Goal: Information Seeking & Learning: Learn about a topic

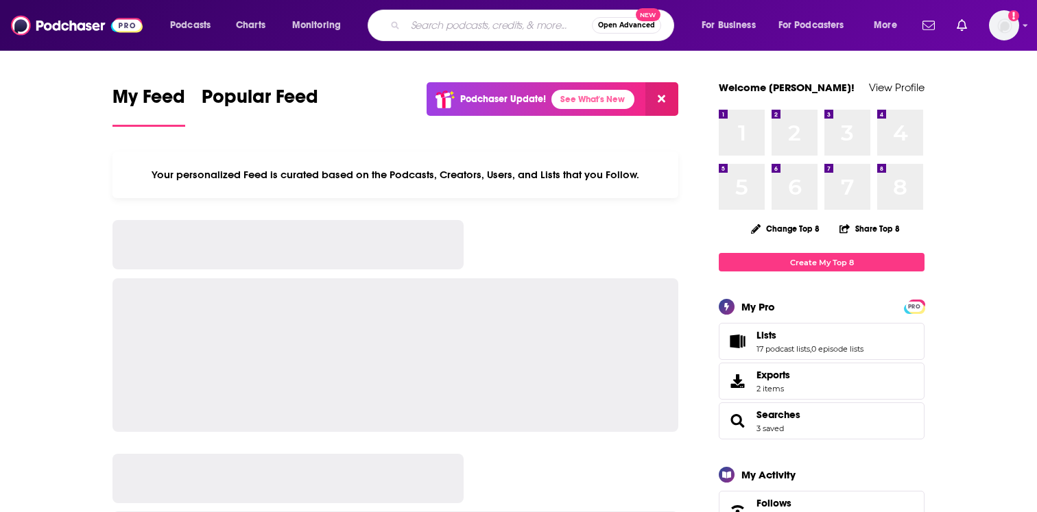
click at [495, 23] on input "Search podcasts, credits, & more..." at bounding box center [498, 25] width 186 height 22
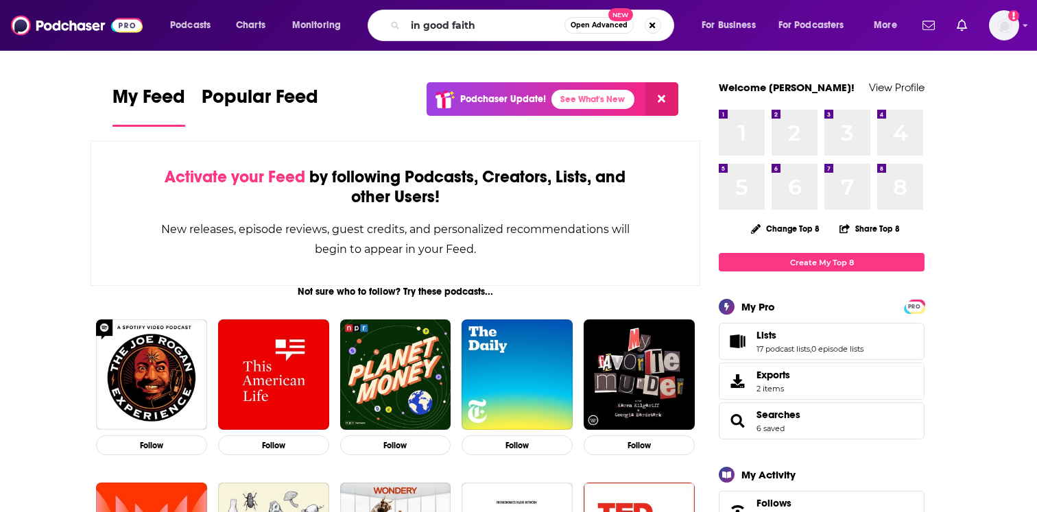
type input "in good faith"
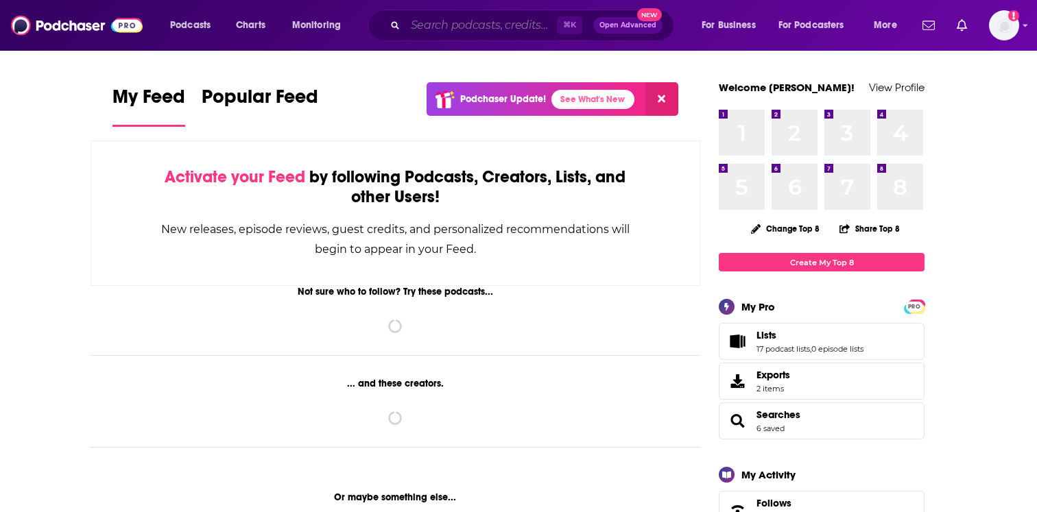
click at [485, 27] on input "Search podcasts, credits, & more..." at bounding box center [481, 25] width 152 height 22
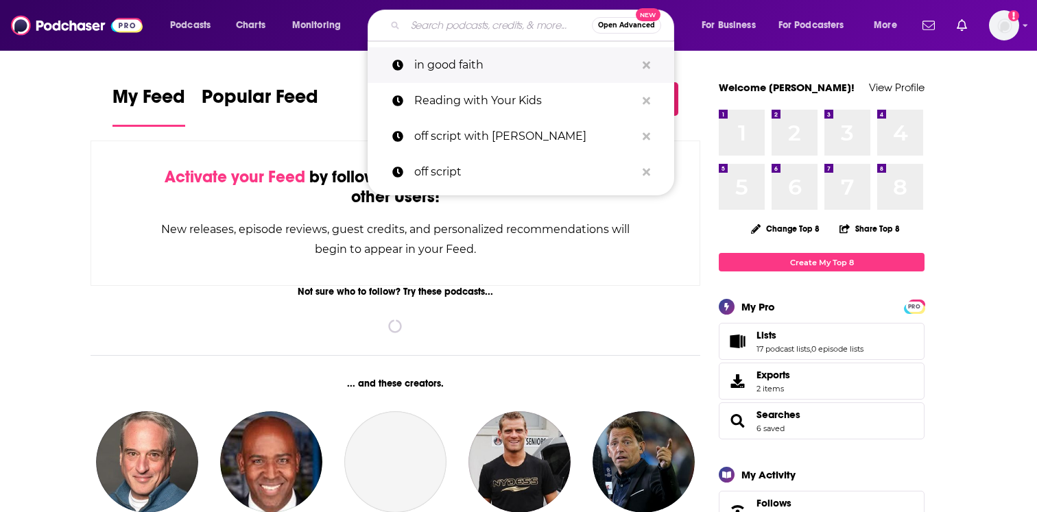
click at [476, 65] on p "in good faith" at bounding box center [524, 65] width 221 height 36
type input "in good faith"
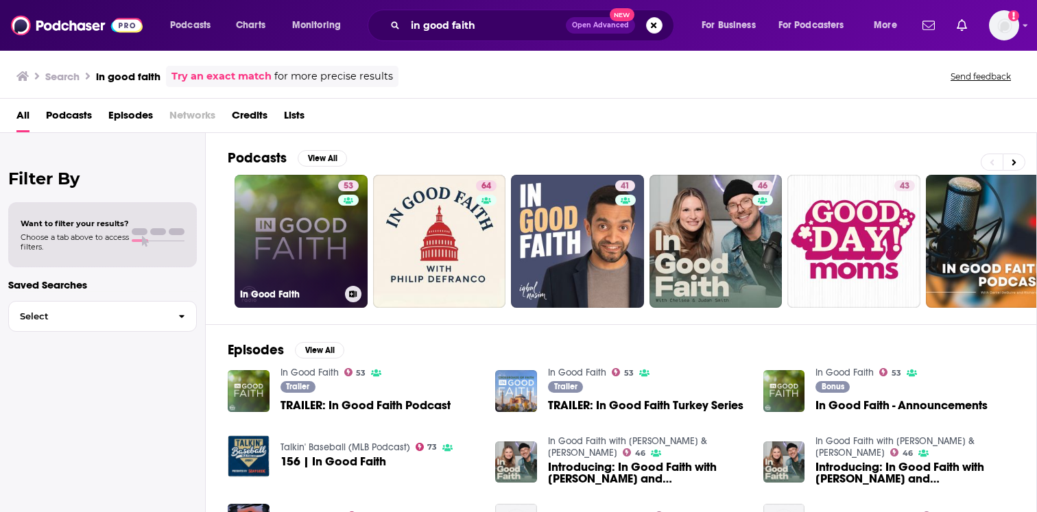
click at [335, 232] on link "53 In Good Faith" at bounding box center [300, 241] width 133 height 133
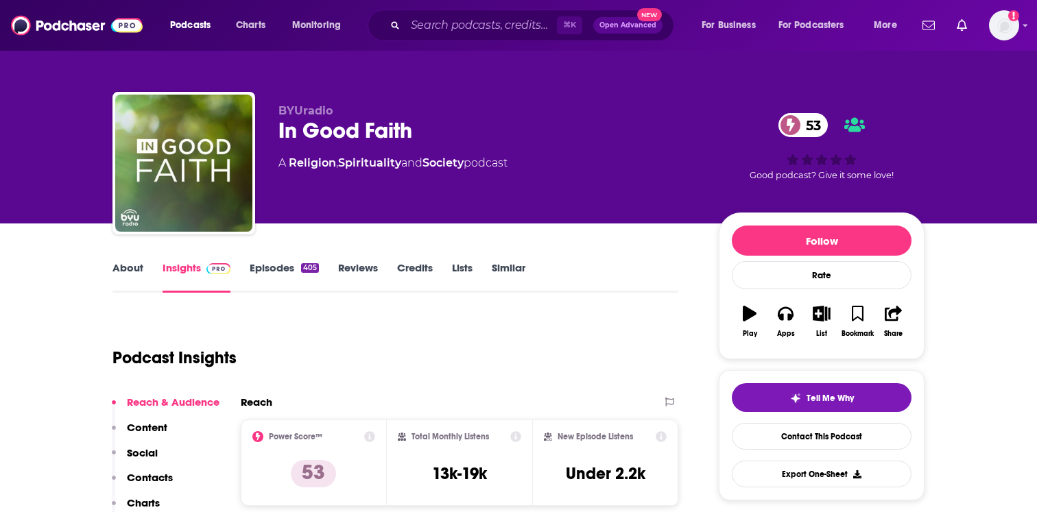
click at [303, 277] on link "Episodes 405" at bounding box center [284, 277] width 69 height 32
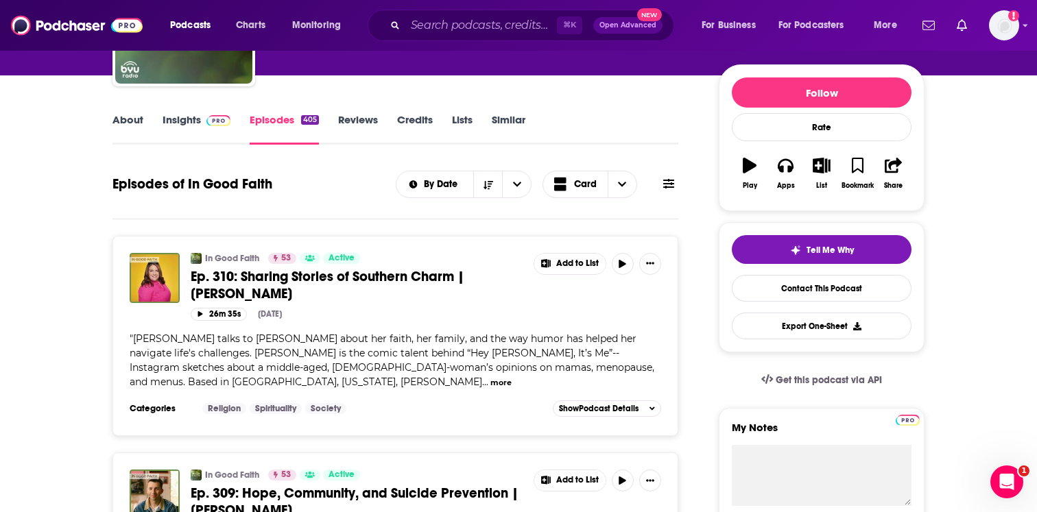
click at [288, 282] on span "Ep. 310: Sharing Stories of Southern Charm | [PERSON_NAME]" at bounding box center [328, 285] width 274 height 34
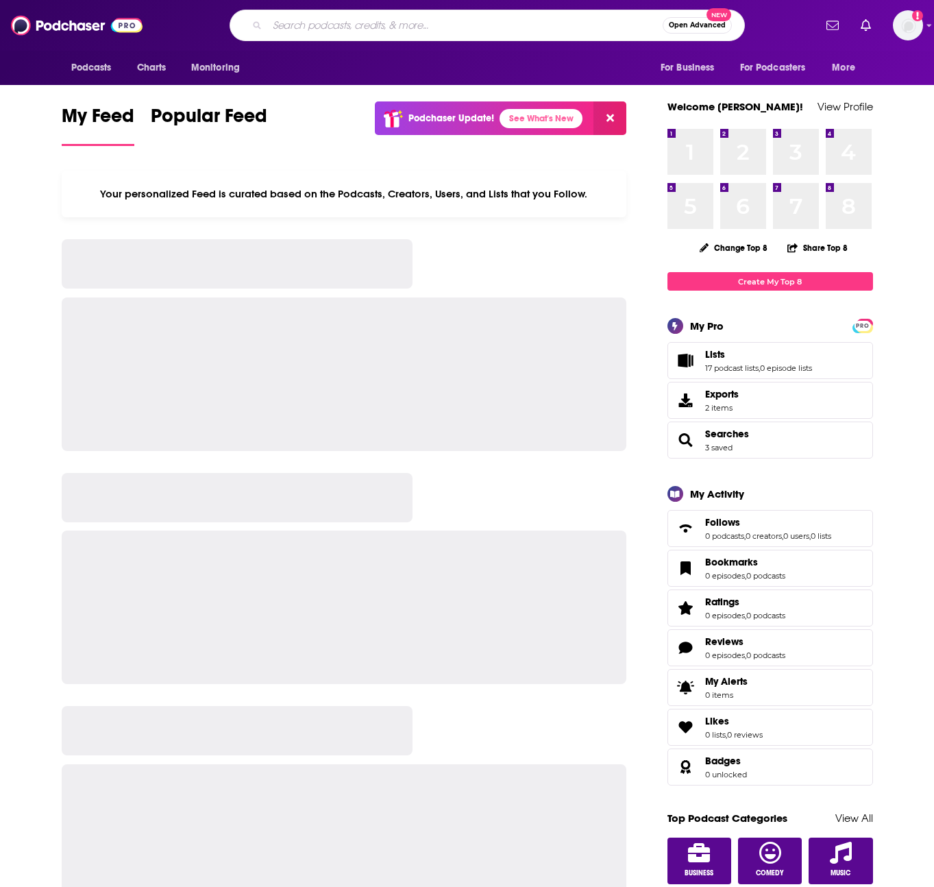
click at [465, 20] on input "Search podcasts, credits, & more..." at bounding box center [465, 25] width 396 height 22
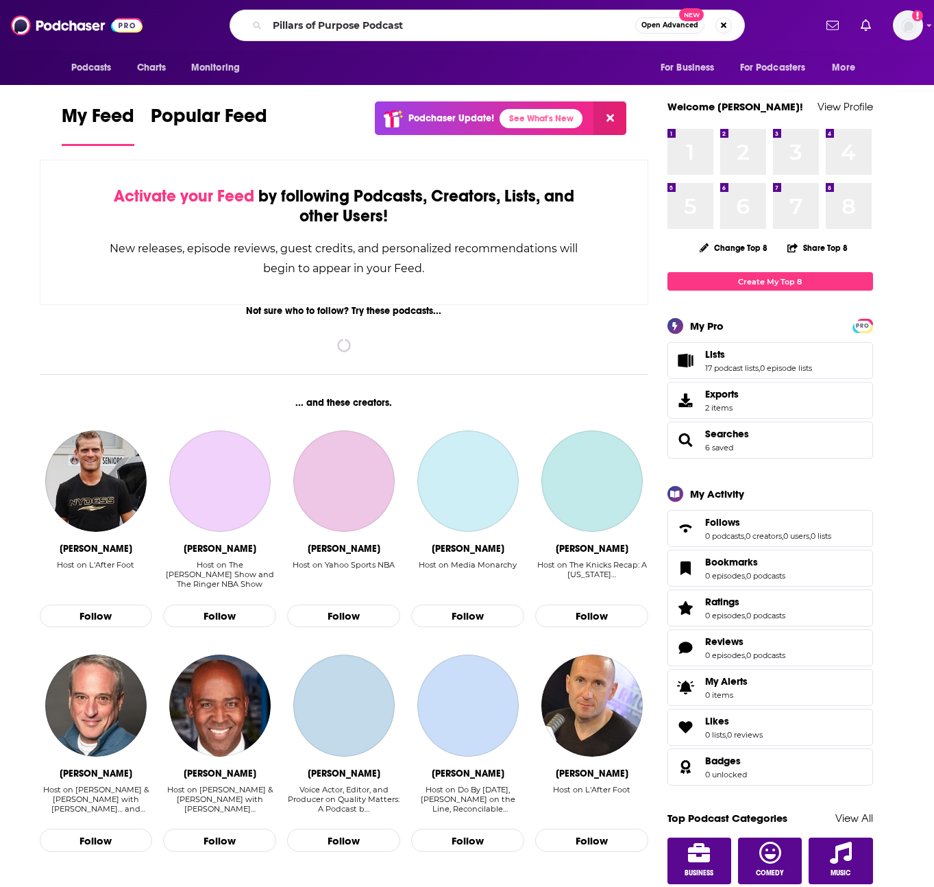
type input "Pillars of Purpose Podcast"
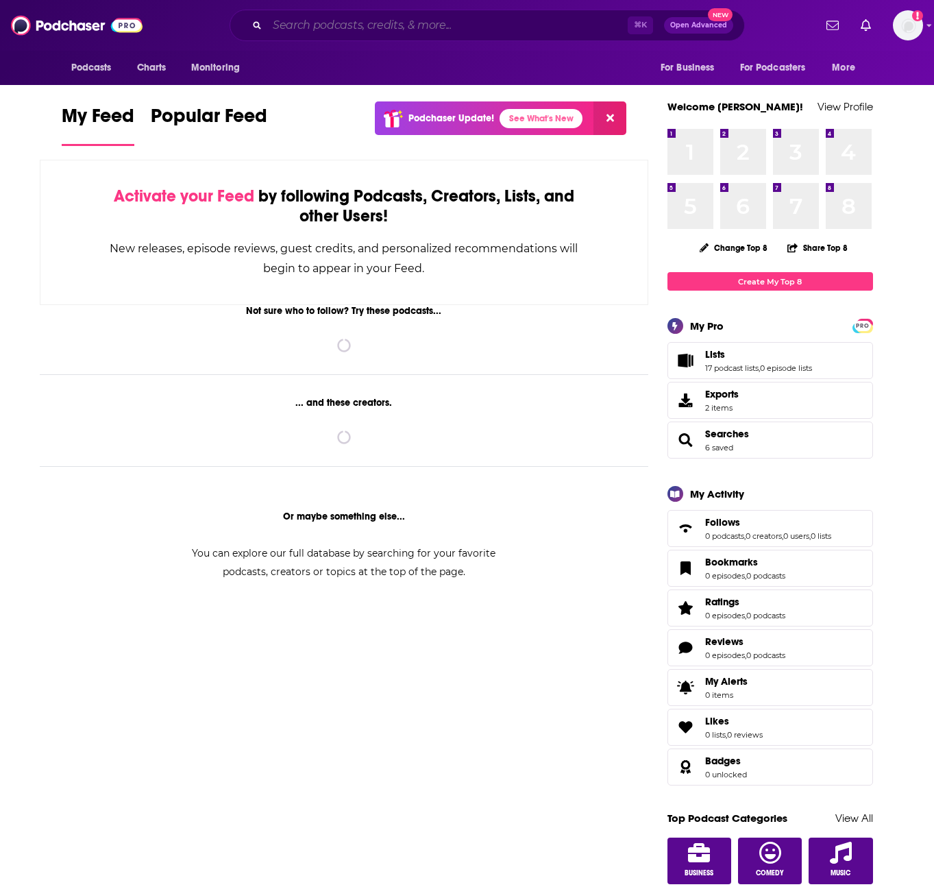
click at [321, 24] on input "Search podcasts, credits, & more..." at bounding box center [447, 25] width 361 height 22
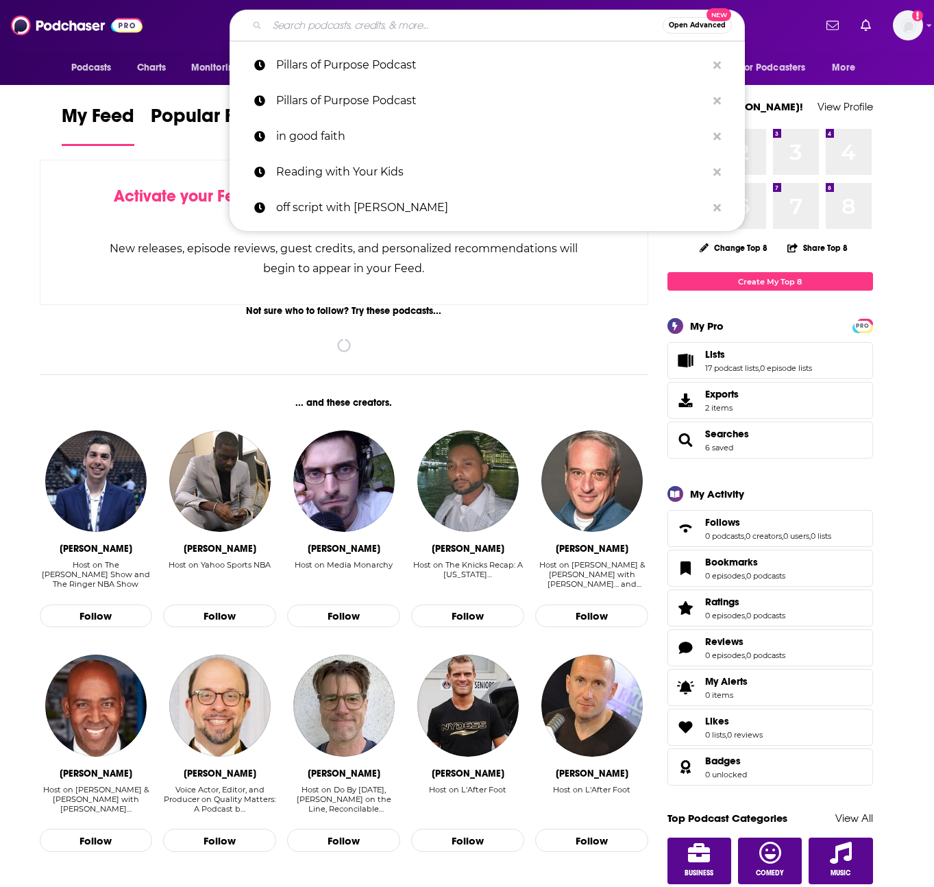
paste input "Food Sleuth Radio"
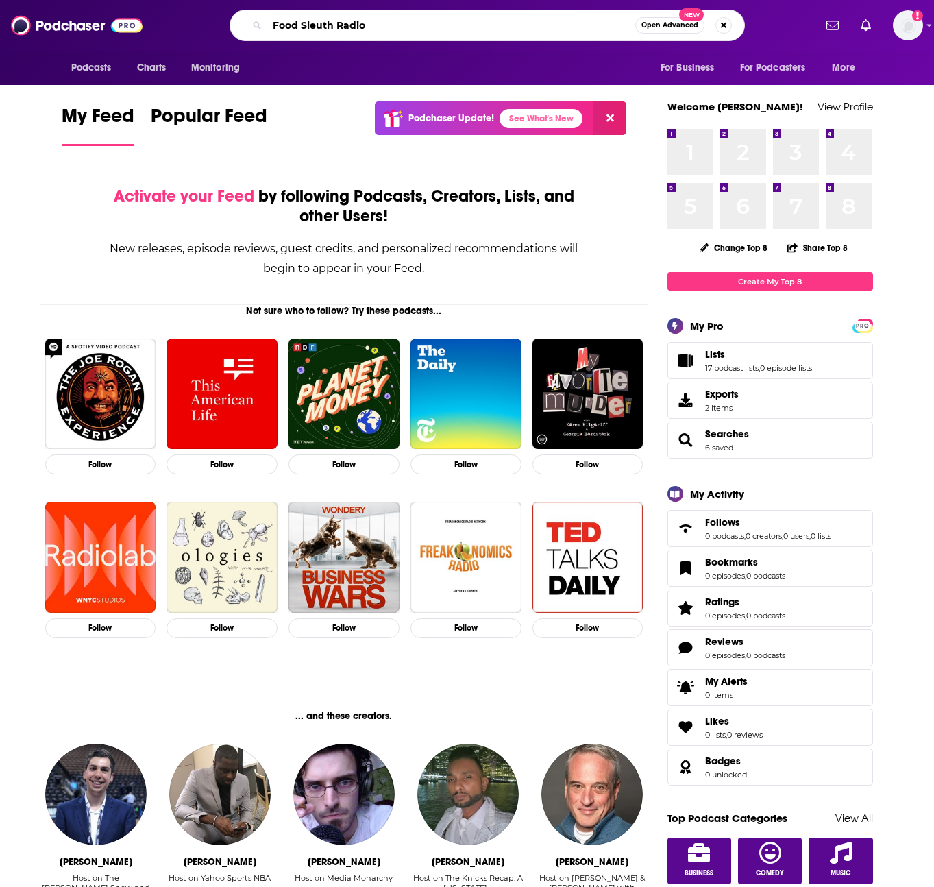
type input "Food Sleuth Radio"
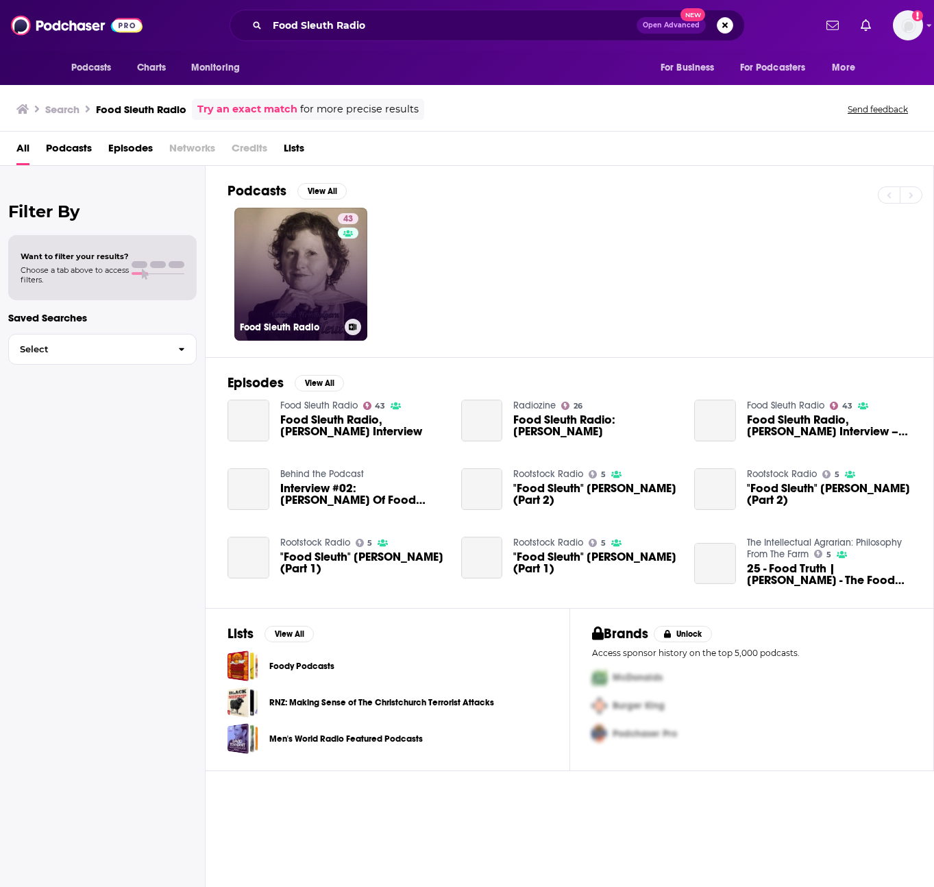
click at [313, 241] on link "43 Food Sleuth Radio" at bounding box center [300, 274] width 133 height 133
